Goal: Task Accomplishment & Management: Manage account settings

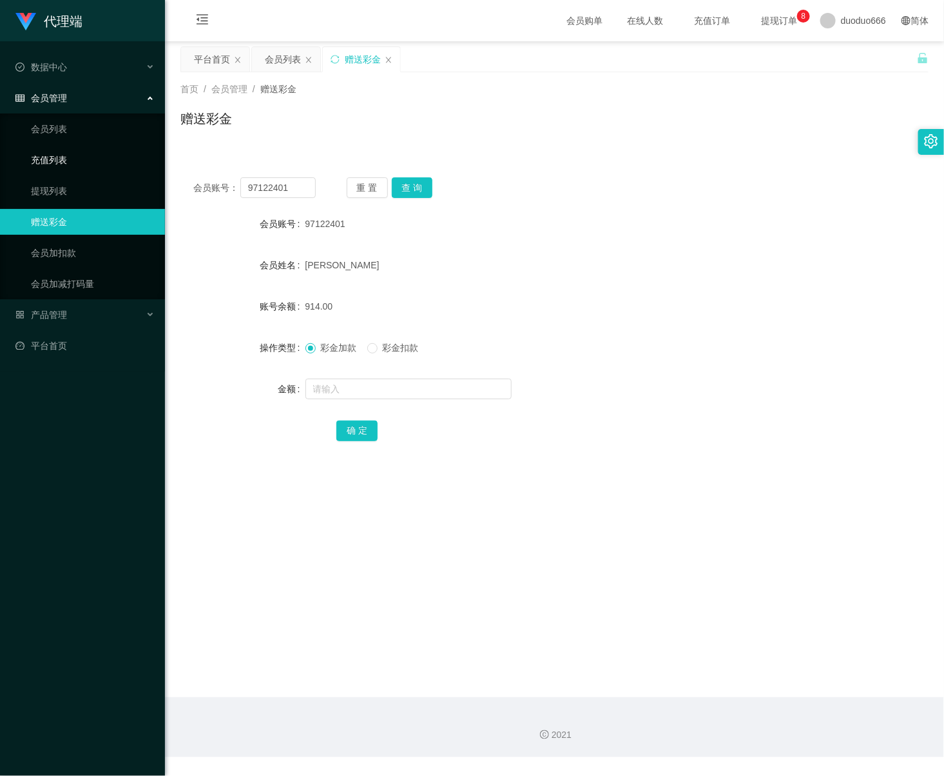
click at [39, 163] on section "代理端 数据中心 会员管理 会员列表 充值列表 提现列表 赠送彩金 会员加扣款 会员加减打码量 产品管理 平台首页 保存配置 重置配置 整体风格设置 主题色 …" at bounding box center [472, 378] width 944 height 757
type input "Limbj"
click at [414, 184] on button "查 询" at bounding box center [412, 187] width 41 height 21
click at [342, 387] on input "text" at bounding box center [409, 388] width 206 height 21
click at [60, 186] on link "提现列表" at bounding box center [93, 191] width 124 height 26
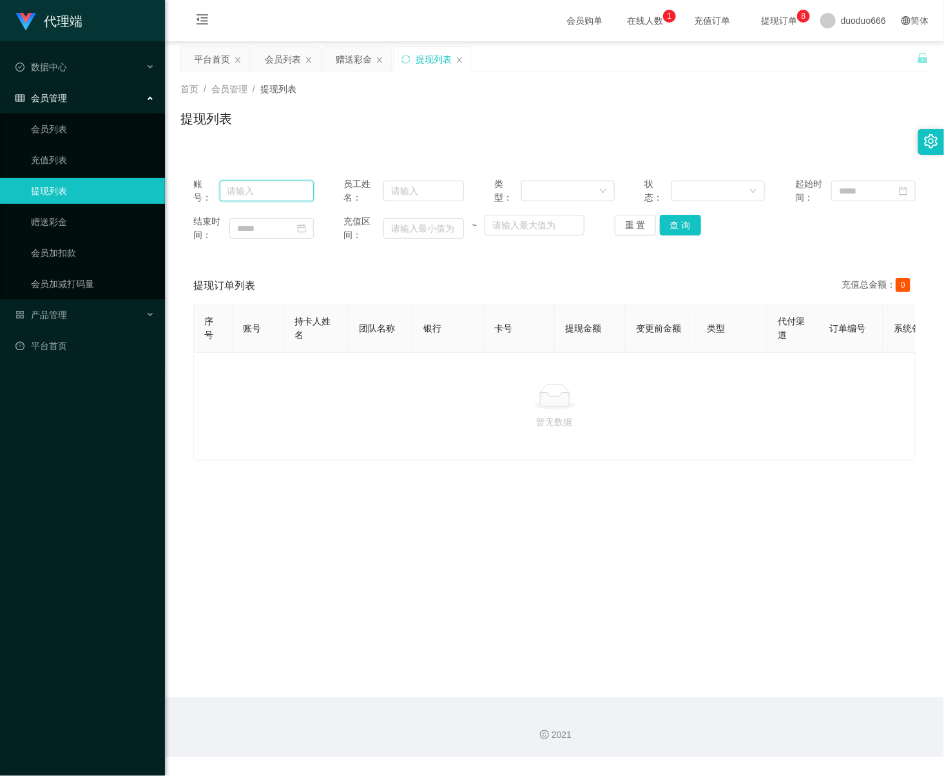
click at [269, 190] on input "text" at bounding box center [267, 191] width 94 height 21
paste input "Limbj"
type input "Limbj"
click at [678, 231] on button "查 询" at bounding box center [680, 225] width 41 height 21
click at [673, 209] on div "账号： Limbj 员工姓名： 类型： 状态： 起始时间： 结束时间： 充值区间： ~ 重 置 查 询" at bounding box center [555, 209] width 748 height 90
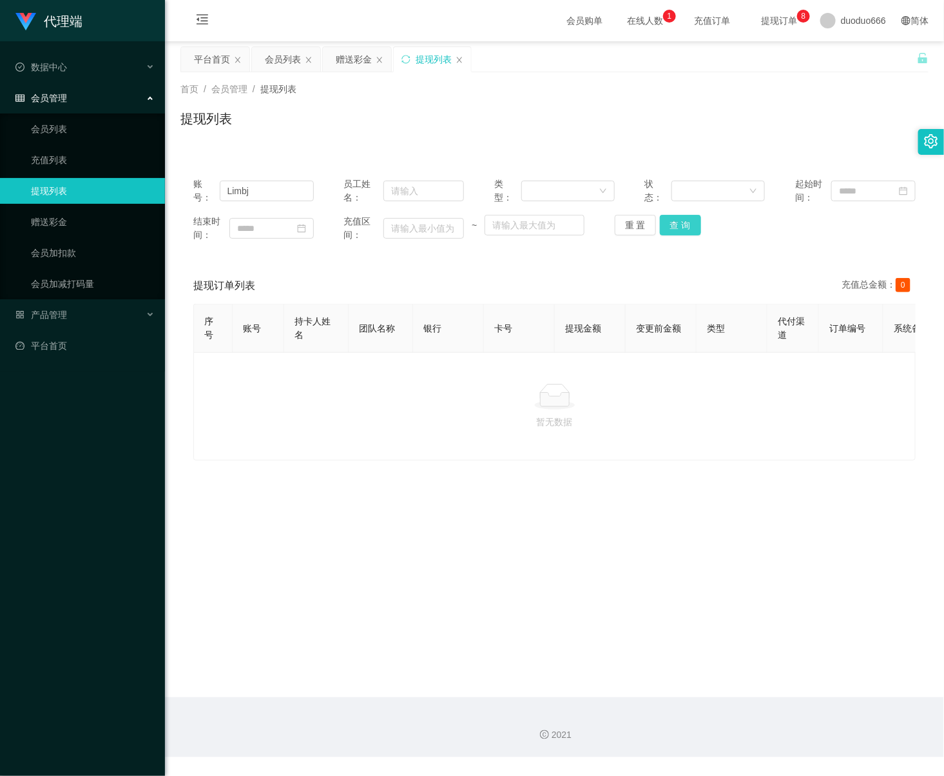
click at [679, 219] on button "查 询" at bounding box center [680, 225] width 41 height 21
click at [271, 191] on input "Limbj" at bounding box center [267, 191] width 94 height 21
drag, startPoint x: 505, startPoint y: 542, endPoint x: 761, endPoint y: 95, distance: 514.3
click at [503, 540] on main "关闭左侧 关闭右侧 关闭其它 刷新页面 平台首页 会员列表 赠送彩金 提现列表 首页 / 会员管理 / 提现列表 / 提现列表 账号： Limbj 员工姓名：…" at bounding box center [554, 369] width 779 height 656
